Goal: Obtain resource: Download file/media

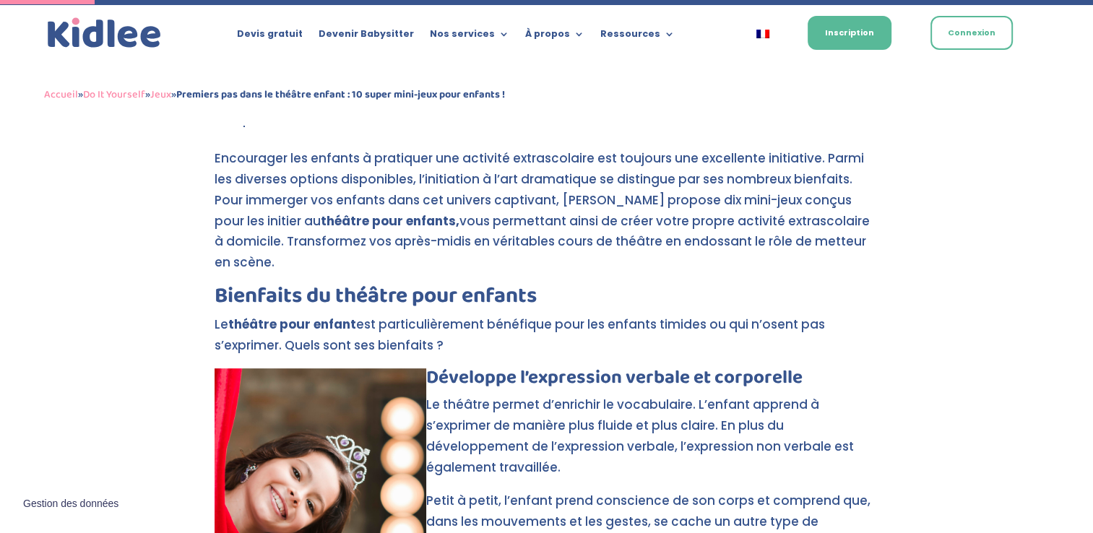
scroll to position [321, 0]
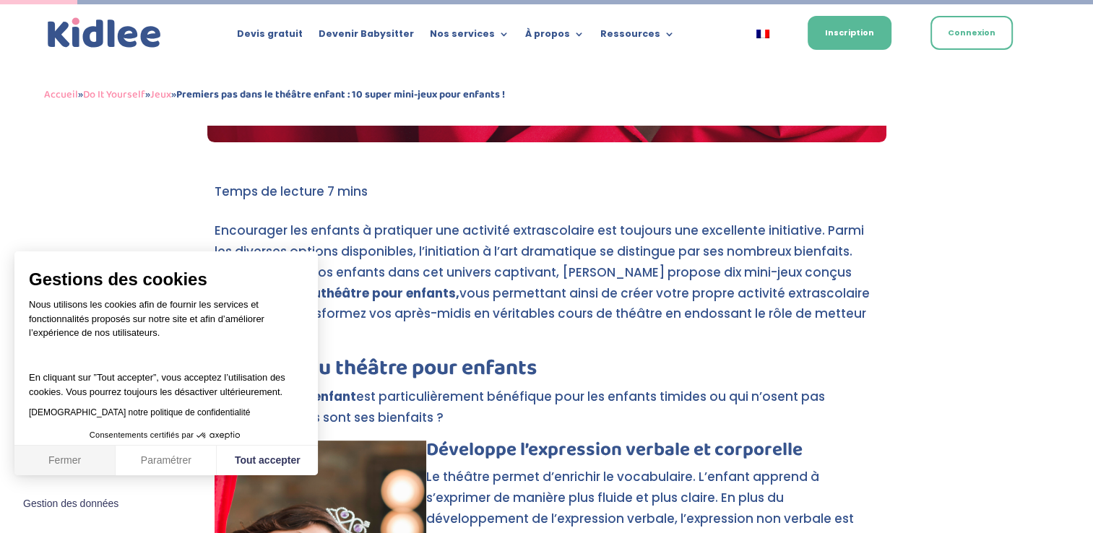
click at [74, 457] on button "Fermer" at bounding box center [64, 461] width 101 height 30
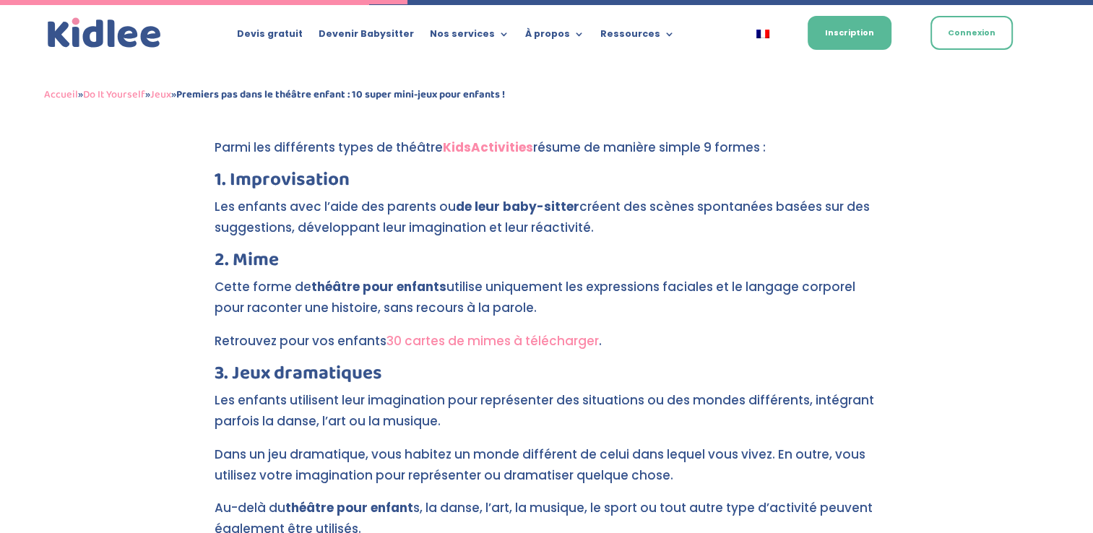
scroll to position [1766, 0]
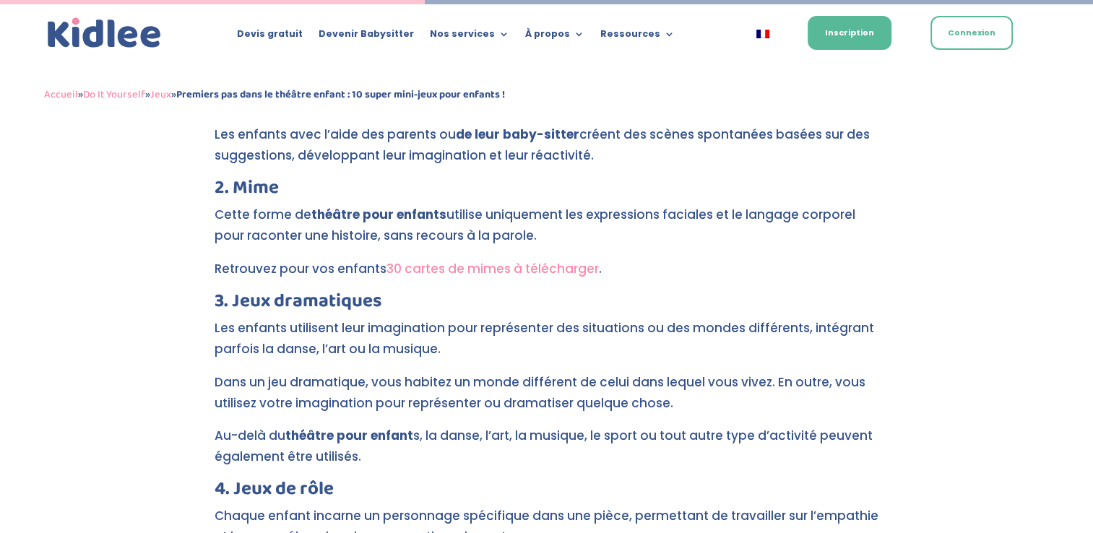
click at [518, 260] on link "30 cartes de mimes à télécharger" at bounding box center [492, 268] width 212 height 17
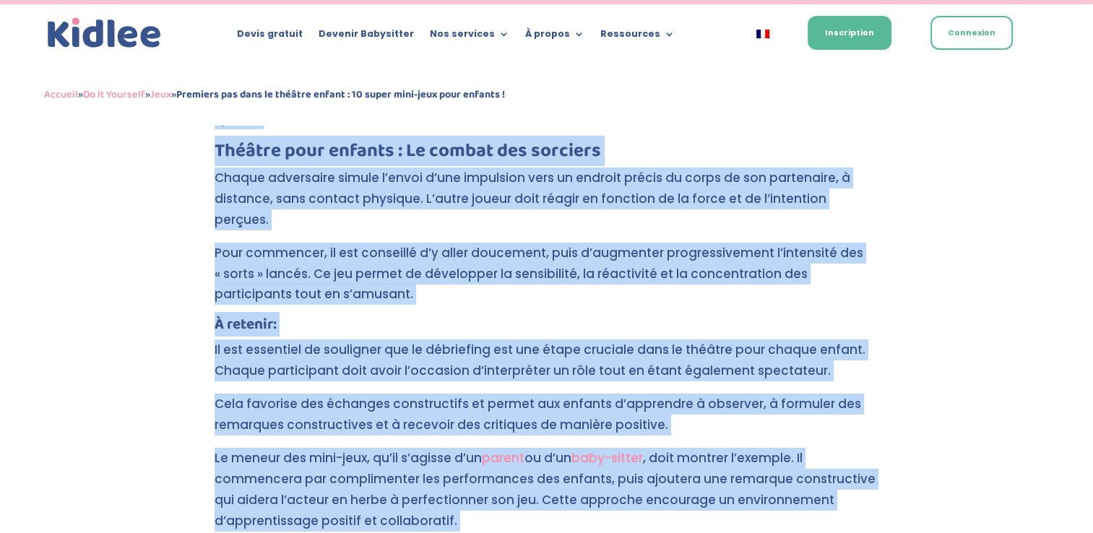
scroll to position [4699, 0]
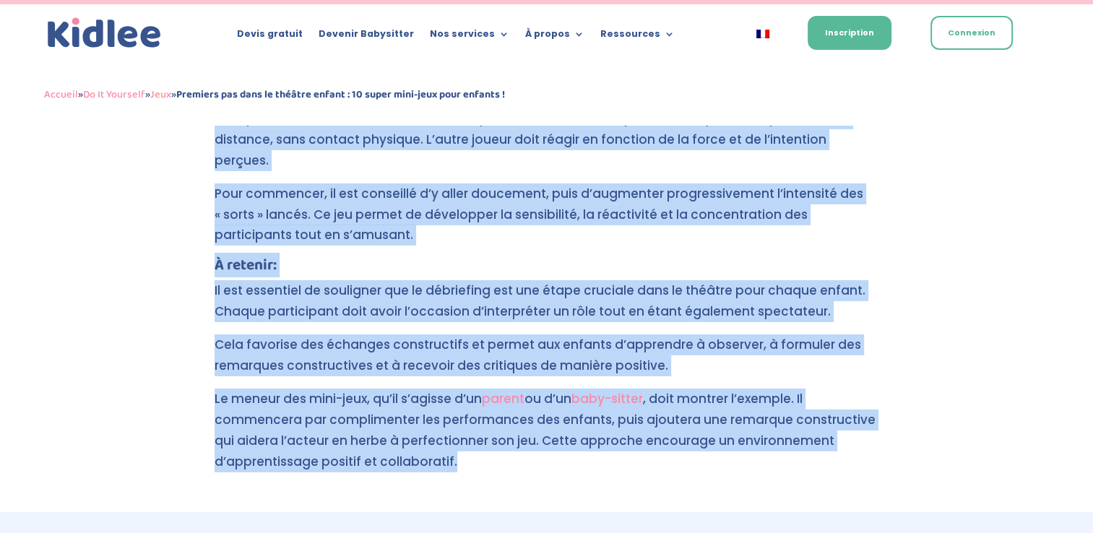
drag, startPoint x: 214, startPoint y: 246, endPoint x: 650, endPoint y: 391, distance: 460.0
drag, startPoint x: 650, startPoint y: 391, endPoint x: 586, endPoint y: 337, distance: 84.5
copy div "Loremip dolo sitamet : Con 38 adi elit-sedd Eius te incidid u’labore etdolorem …"
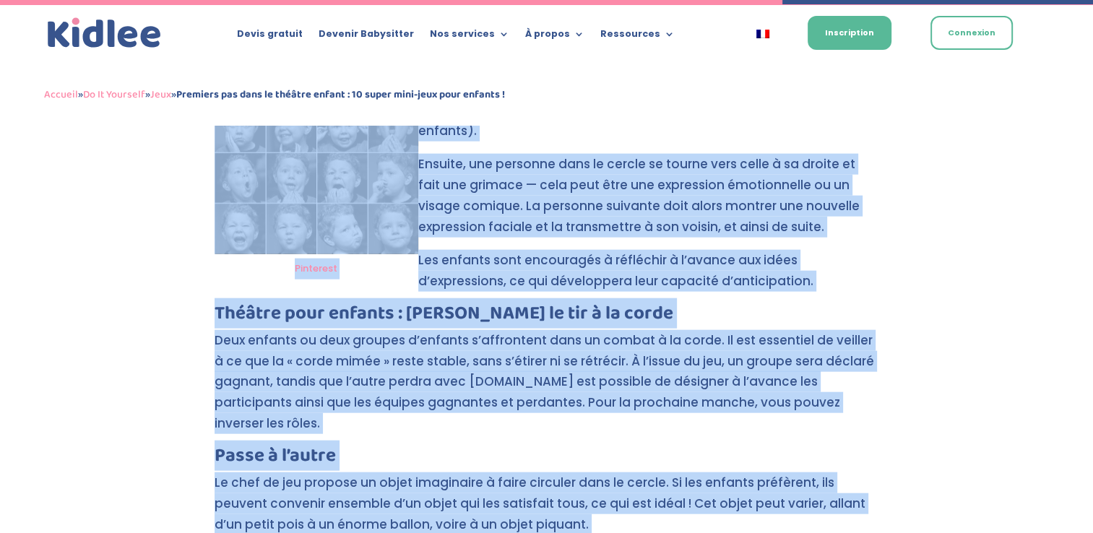
scroll to position [3255, 0]
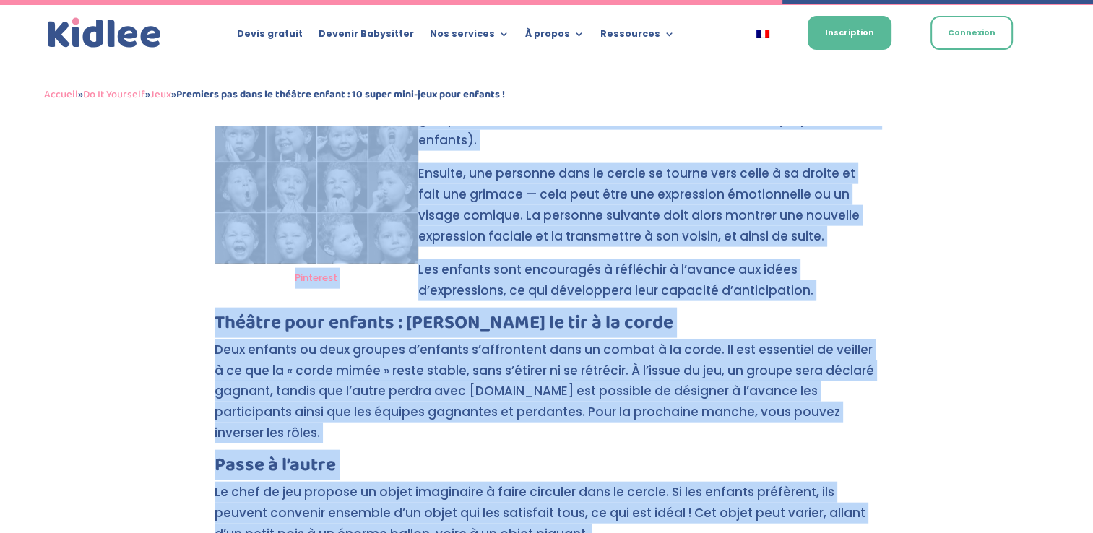
click at [642, 339] on p "Deux enfants ou deux groupes d’enfants s’affrontent dans un combat à la corde. …" at bounding box center [546, 397] width 664 height 117
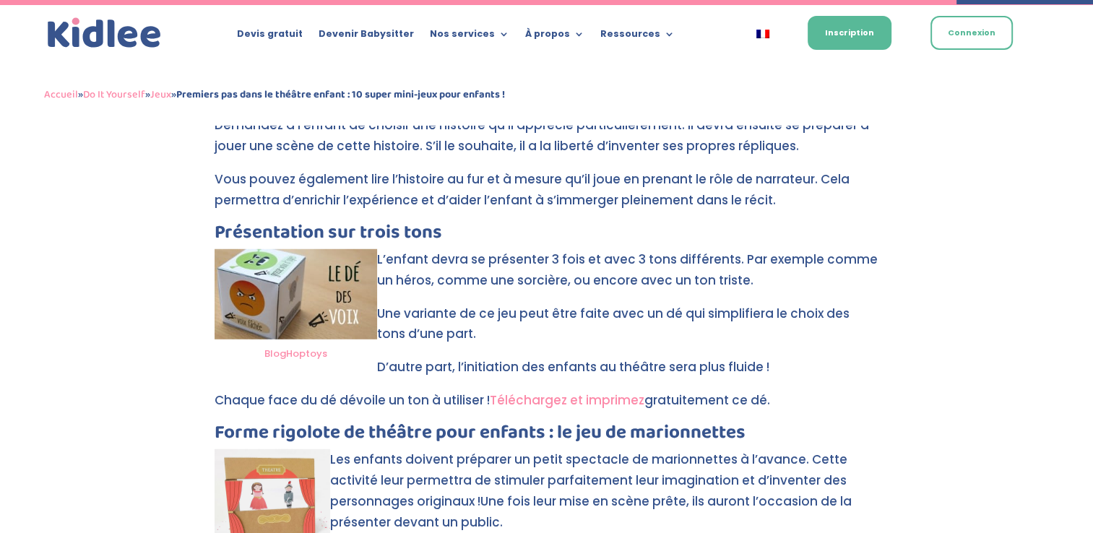
scroll to position [3977, 0]
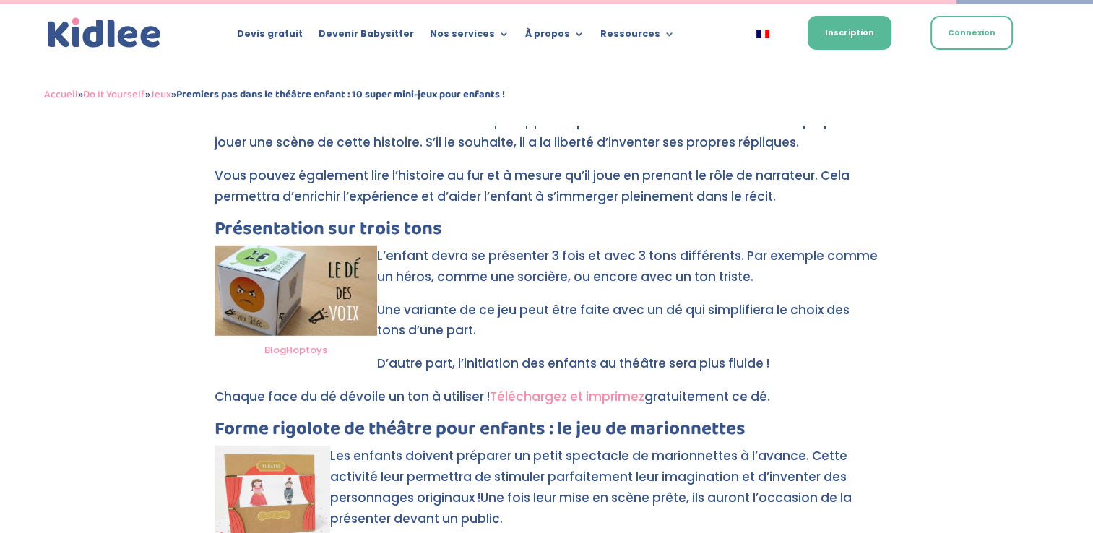
click at [565, 388] on link "Téléchargez et imprimez" at bounding box center [567, 396] width 155 height 17
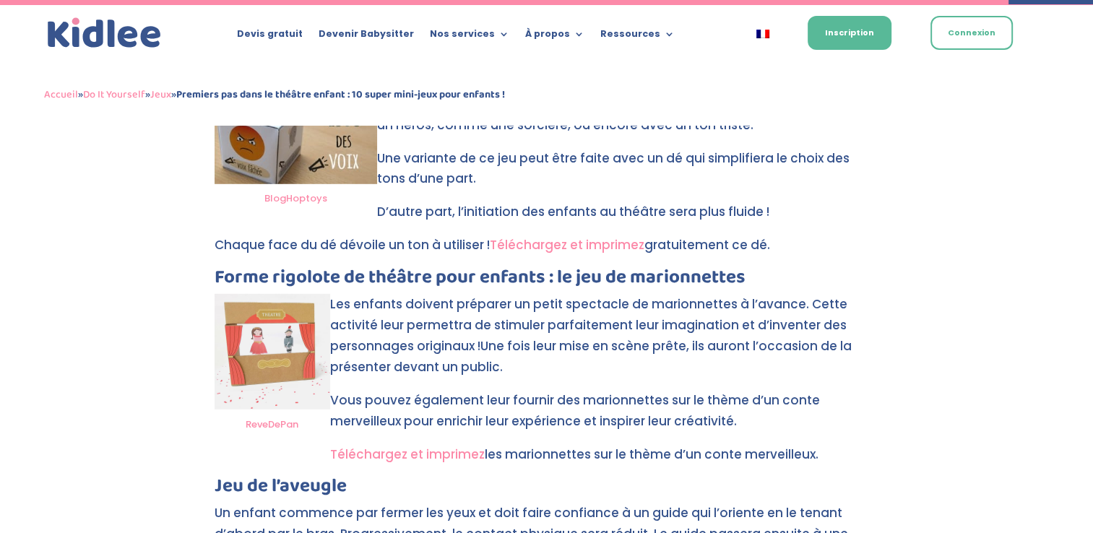
scroll to position [4194, 0]
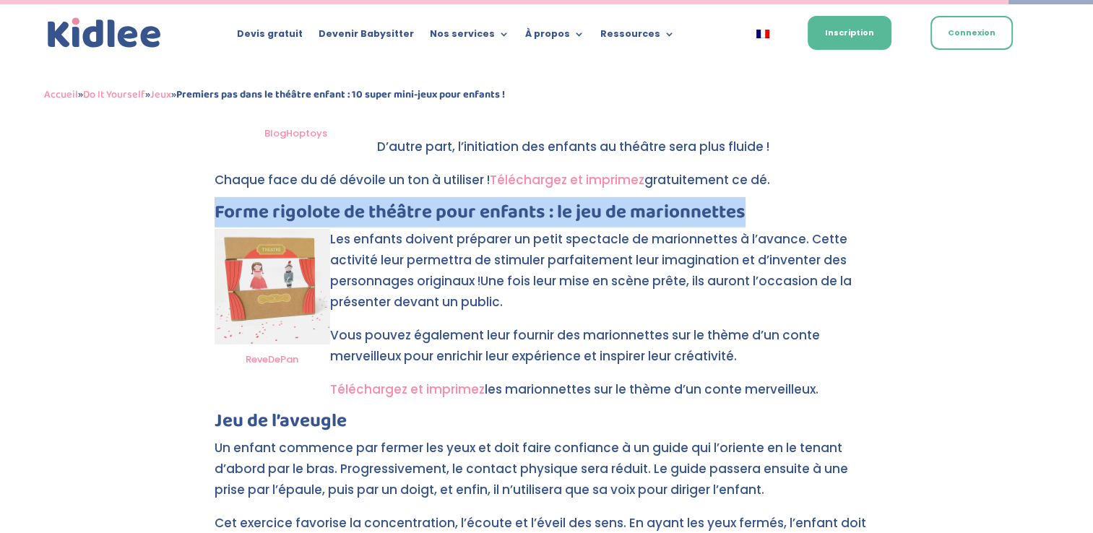
drag, startPoint x: 745, startPoint y: 170, endPoint x: 201, endPoint y: 170, distance: 544.5
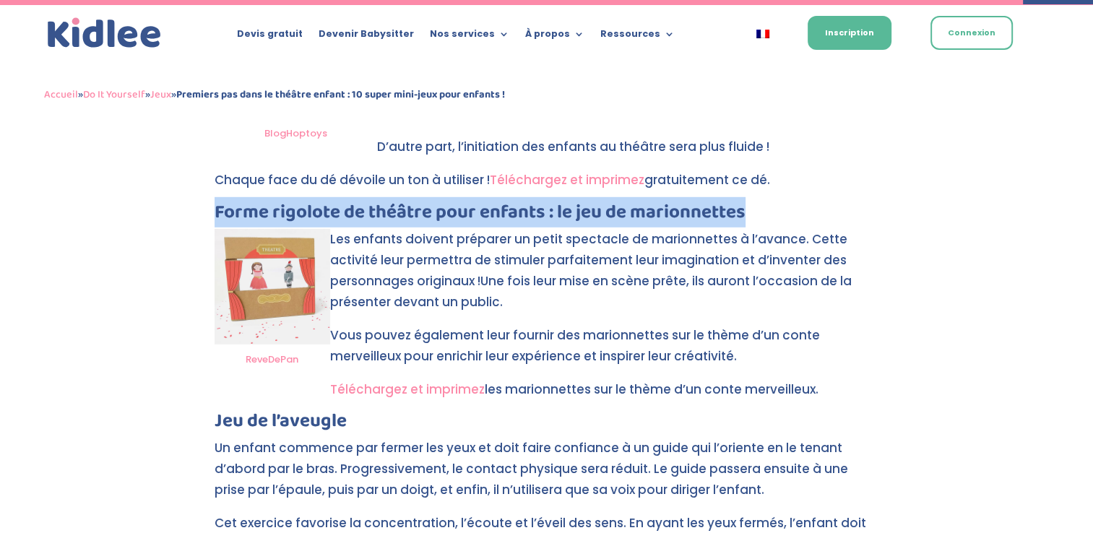
scroll to position [4266, 0]
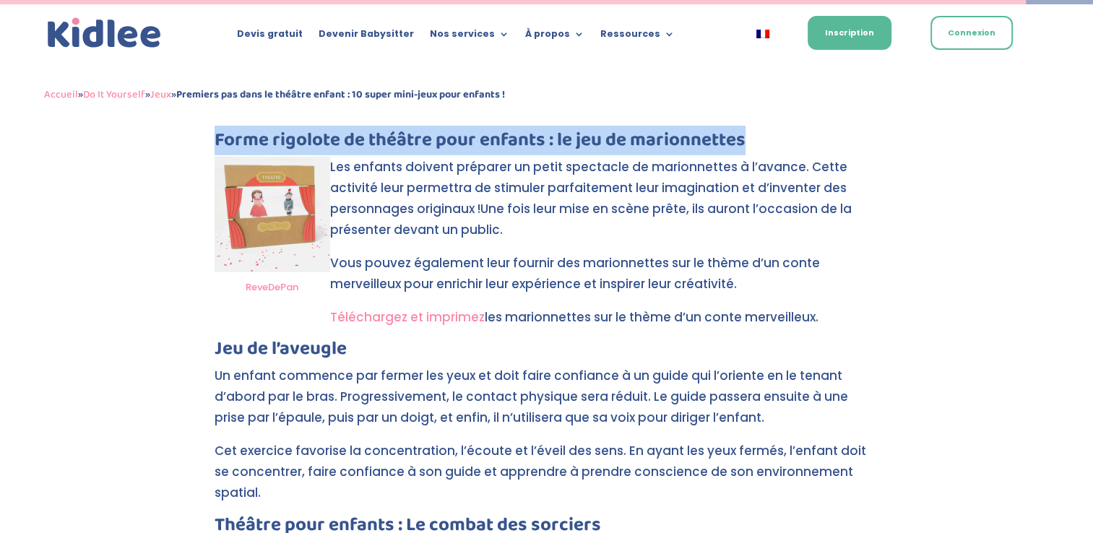
click at [444, 308] on link "Téléchargez et imprimez" at bounding box center [407, 316] width 155 height 17
